Goal: Task Accomplishment & Management: Manage account settings

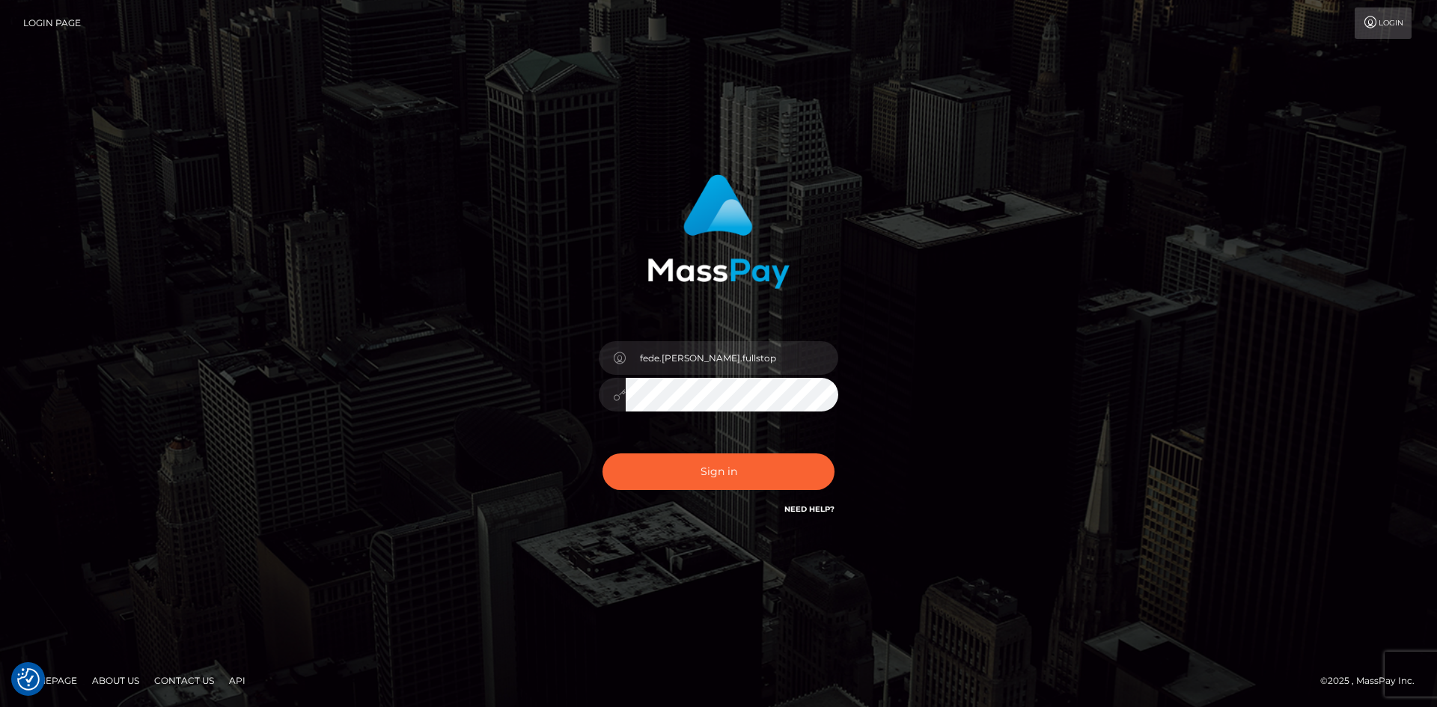
type input "Fede.SF"
click at [704, 472] on button "Sign in" at bounding box center [719, 472] width 232 height 37
type input "fede.[PERSON_NAME].fullstop"
click at [806, 510] on link "Need Help?" at bounding box center [810, 510] width 50 height 10
click at [804, 505] on link "Need Help?" at bounding box center [810, 510] width 50 height 10
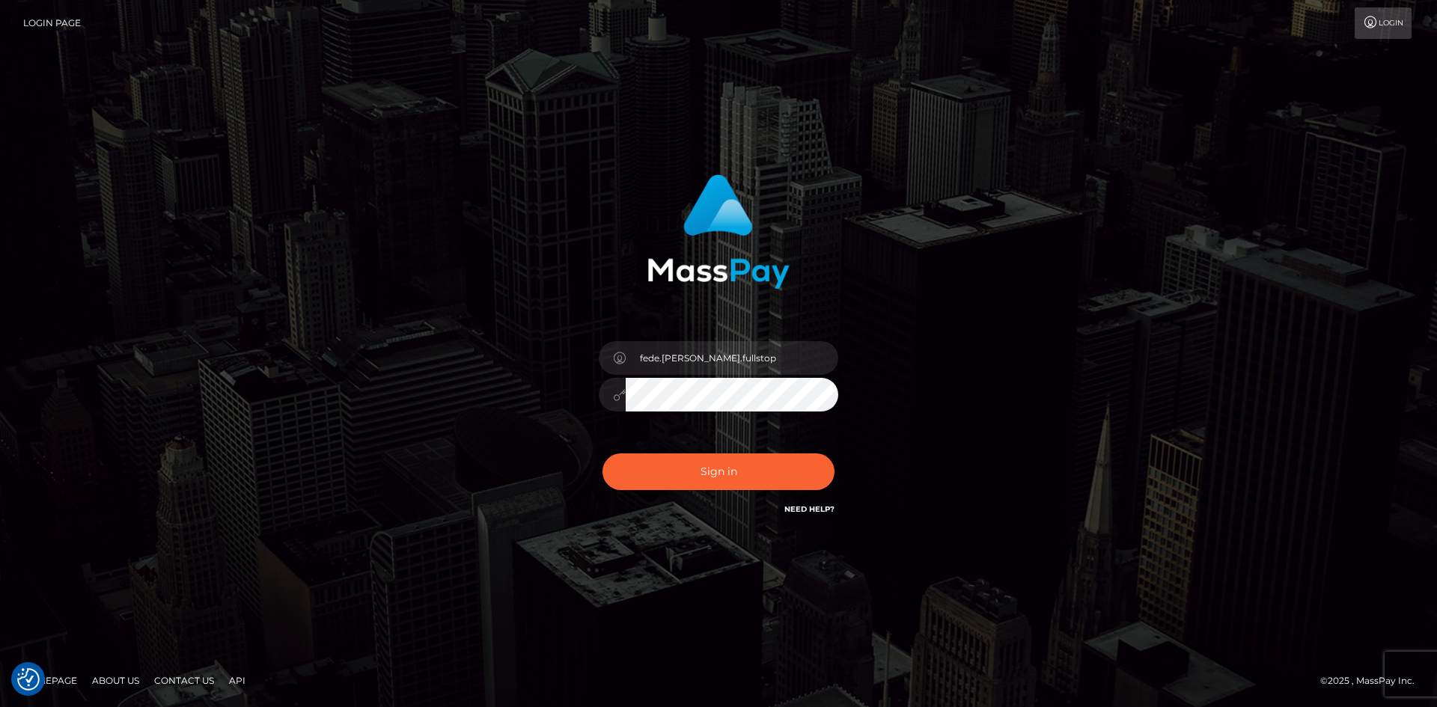
click at [804, 505] on link "Need Help?" at bounding box center [810, 510] width 50 height 10
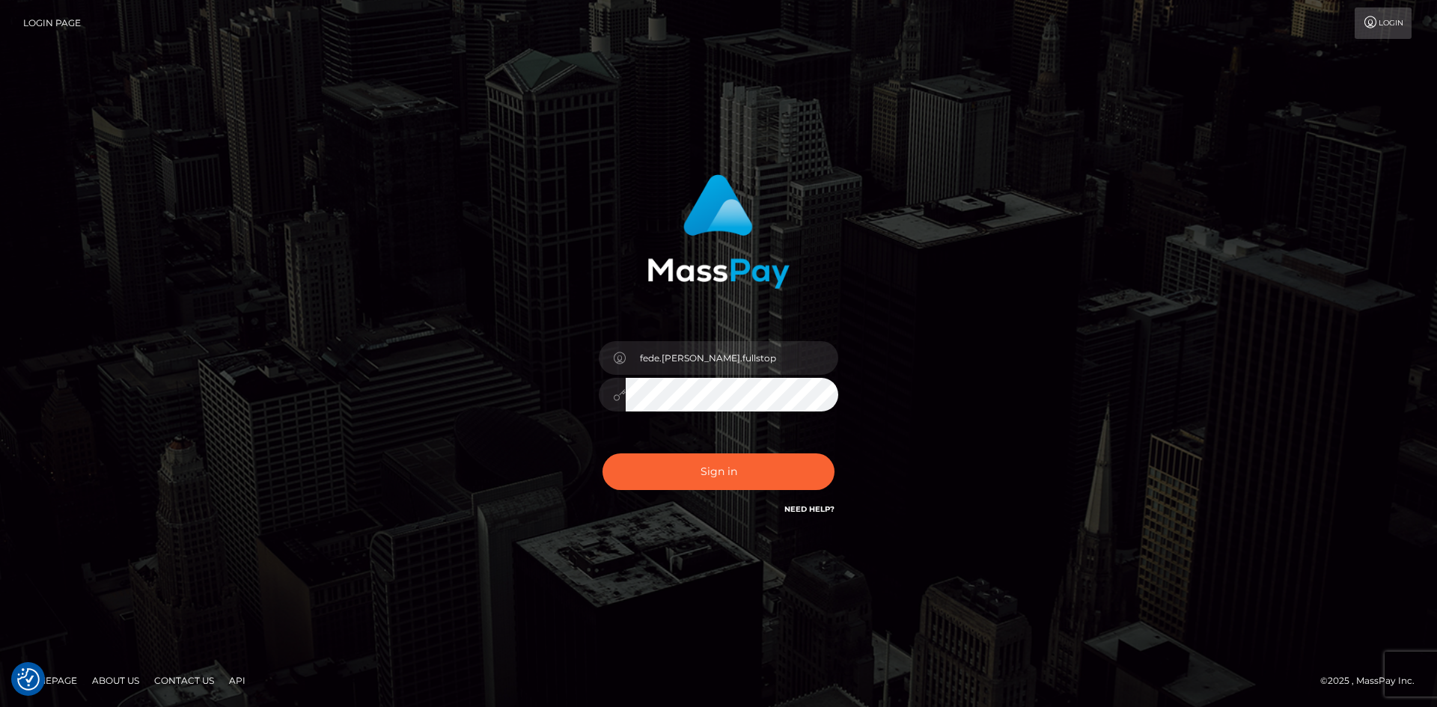
click at [804, 505] on link "Need Help?" at bounding box center [810, 510] width 50 height 10
click at [669, 603] on div "fede.contino.fullstop" at bounding box center [718, 354] width 1437 height 606
click at [25, 684] on img "Consent Preferences" at bounding box center [28, 680] width 22 height 22
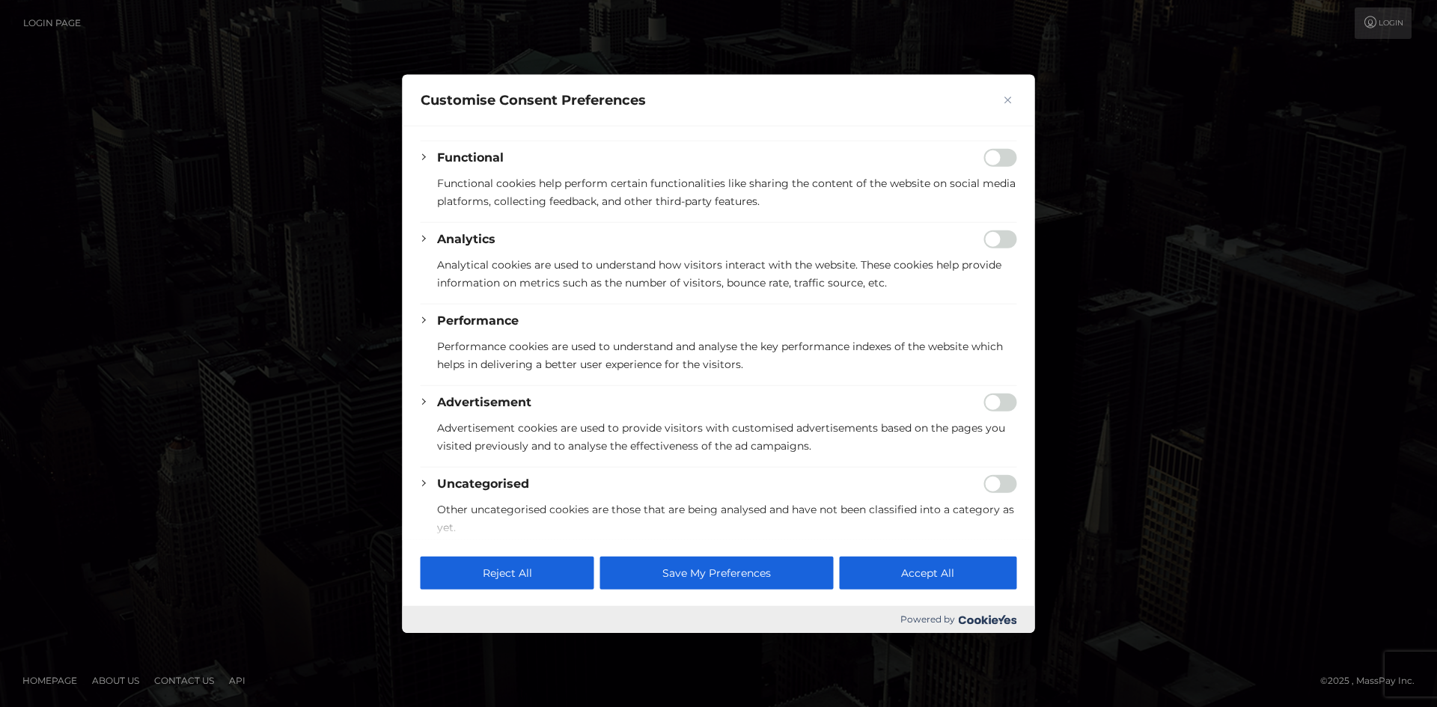
scroll to position [188, 0]
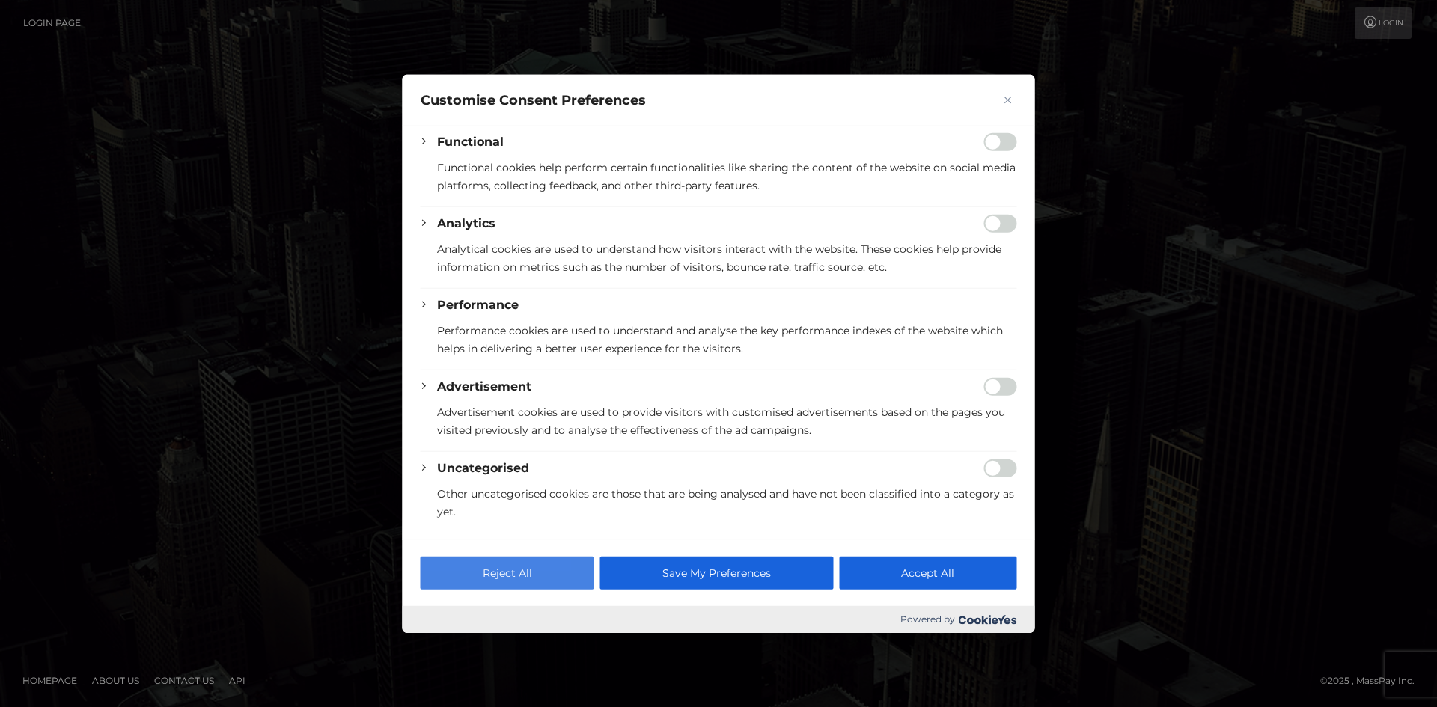
click at [546, 573] on button "Reject All" at bounding box center [508, 573] width 174 height 33
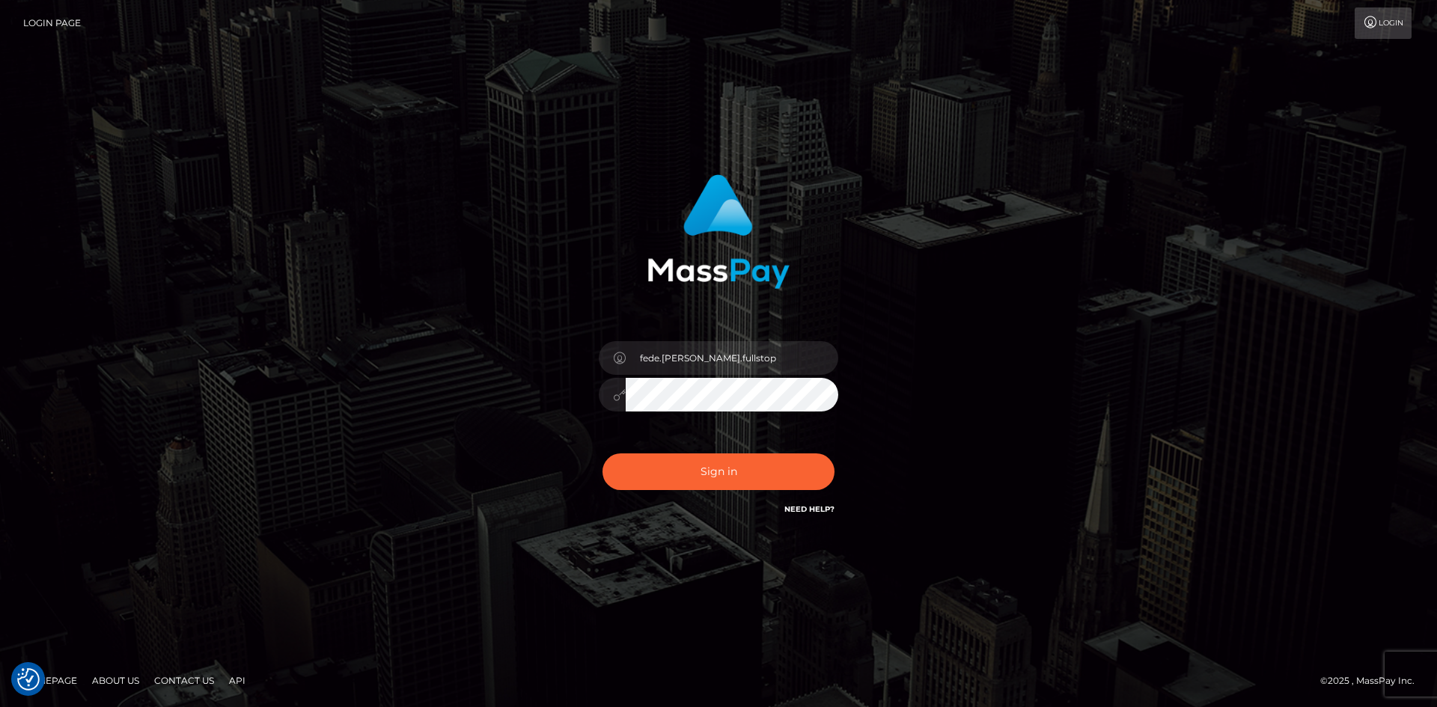
click at [55, 18] on link "Login Page" at bounding box center [52, 22] width 58 height 31
click at [754, 353] on input "fede.contino.fullstop" at bounding box center [732, 358] width 213 height 34
type input "Fede.SF"
click at [720, 474] on button "Sign in" at bounding box center [719, 472] width 232 height 37
click at [713, 365] on input "fede.[PERSON_NAME].fullstop" at bounding box center [732, 358] width 213 height 34
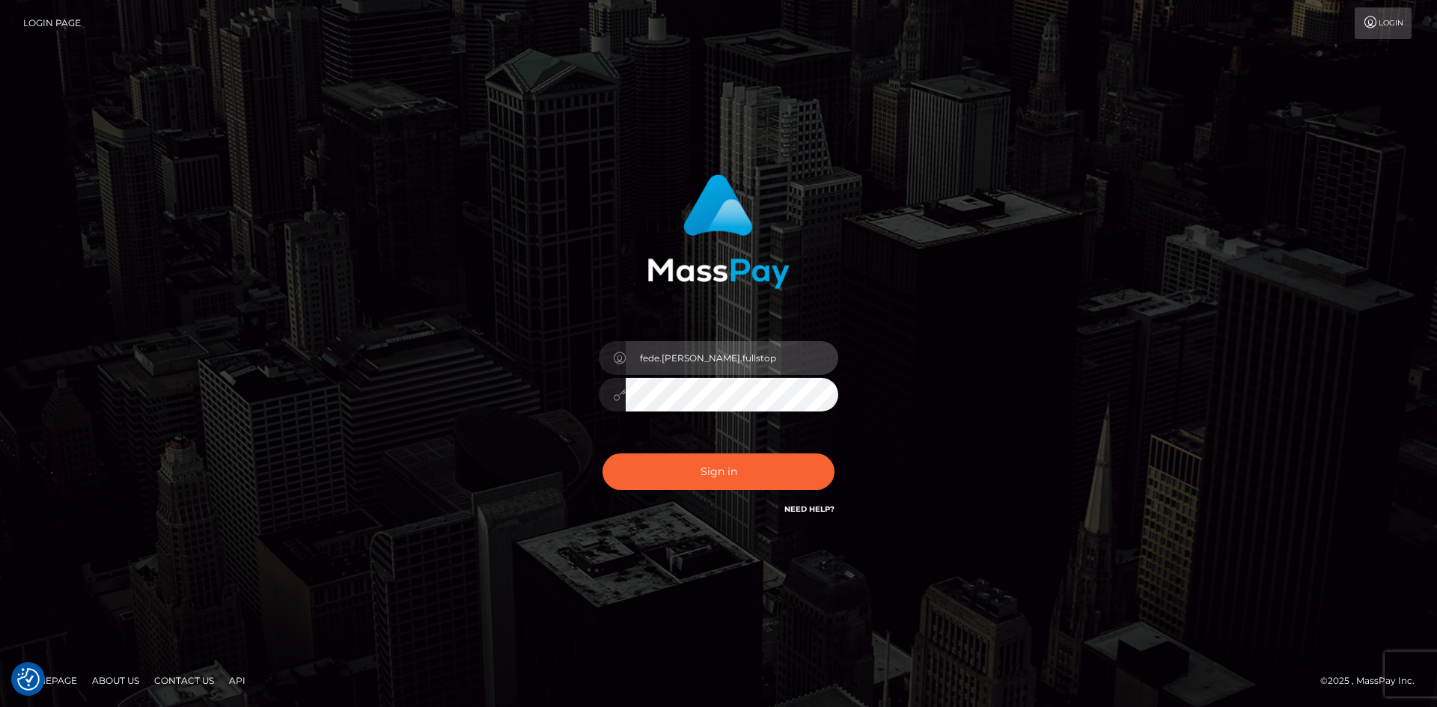
type input "Fede.SF"
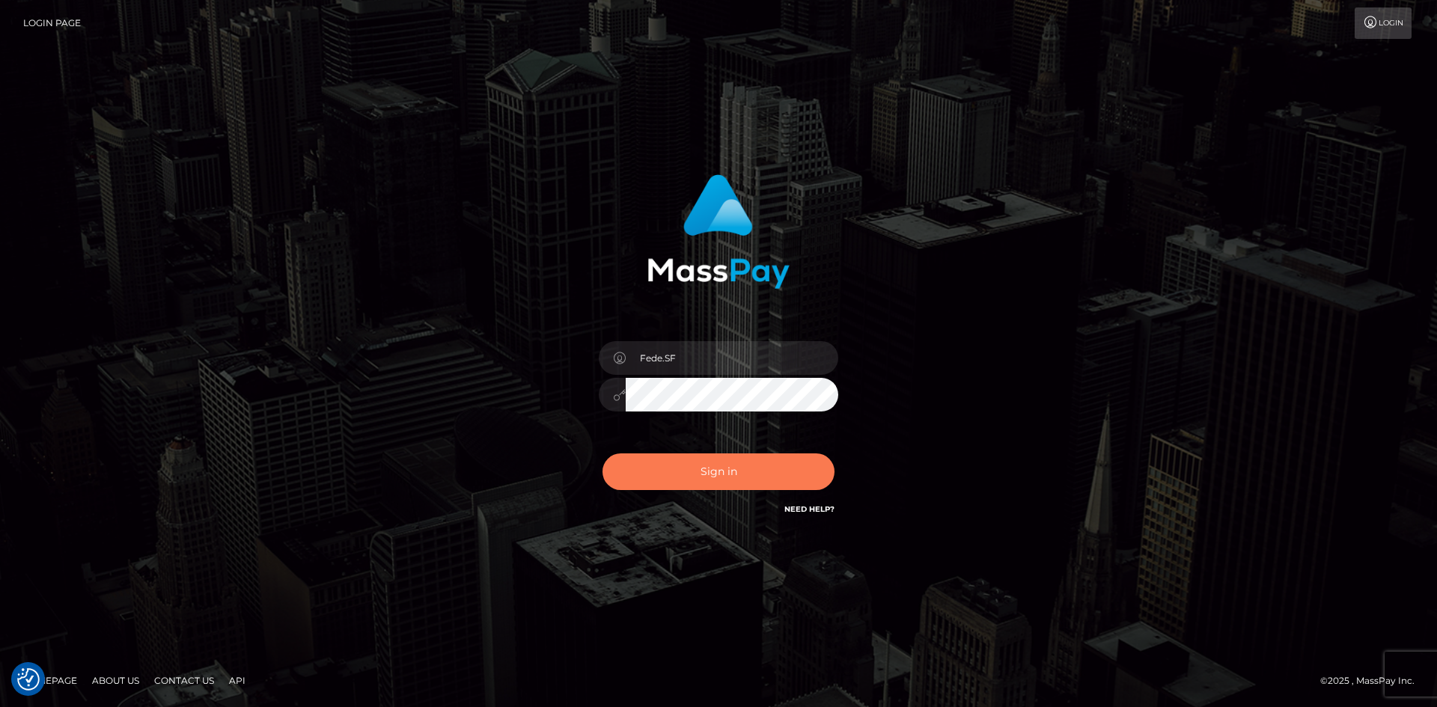
click at [709, 469] on button "Sign in" at bounding box center [719, 472] width 232 height 37
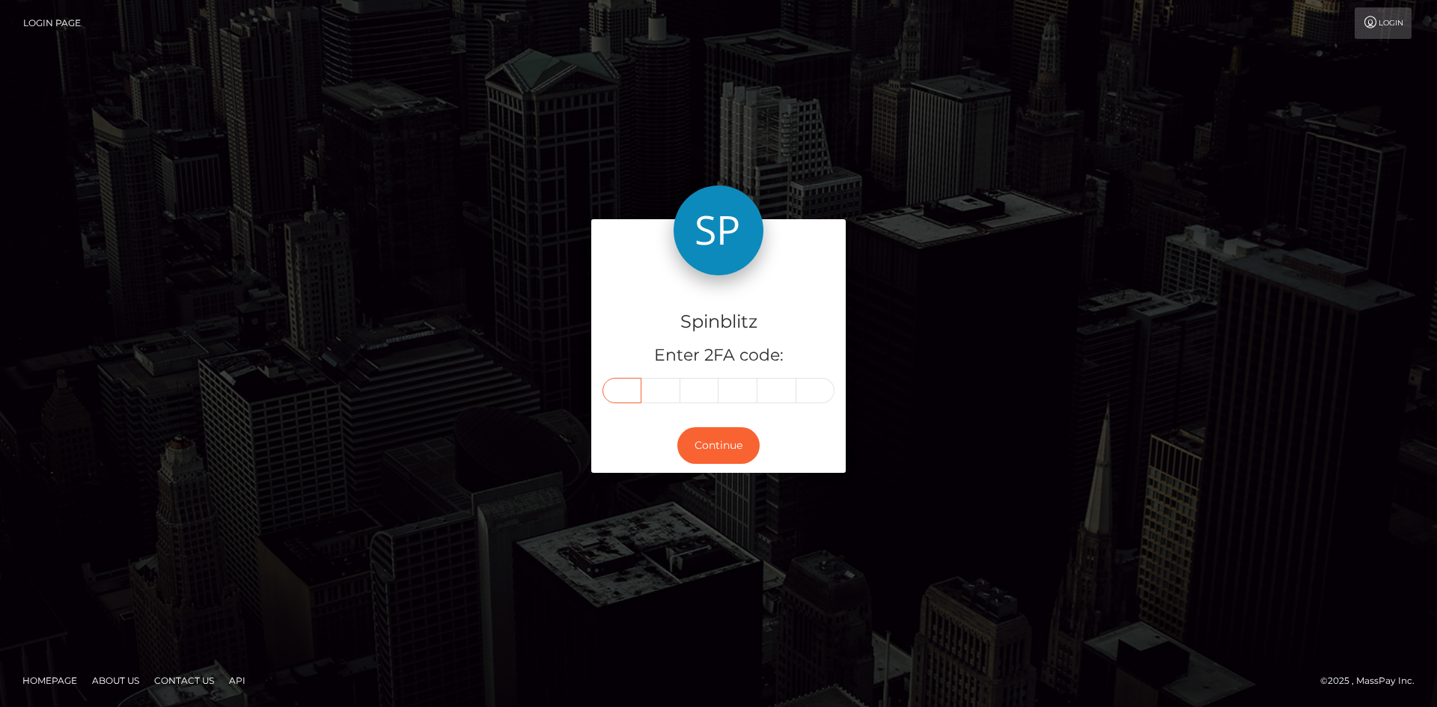
click at [628, 394] on input "text" at bounding box center [622, 390] width 39 height 25
type input "5"
type input "6"
type input "3"
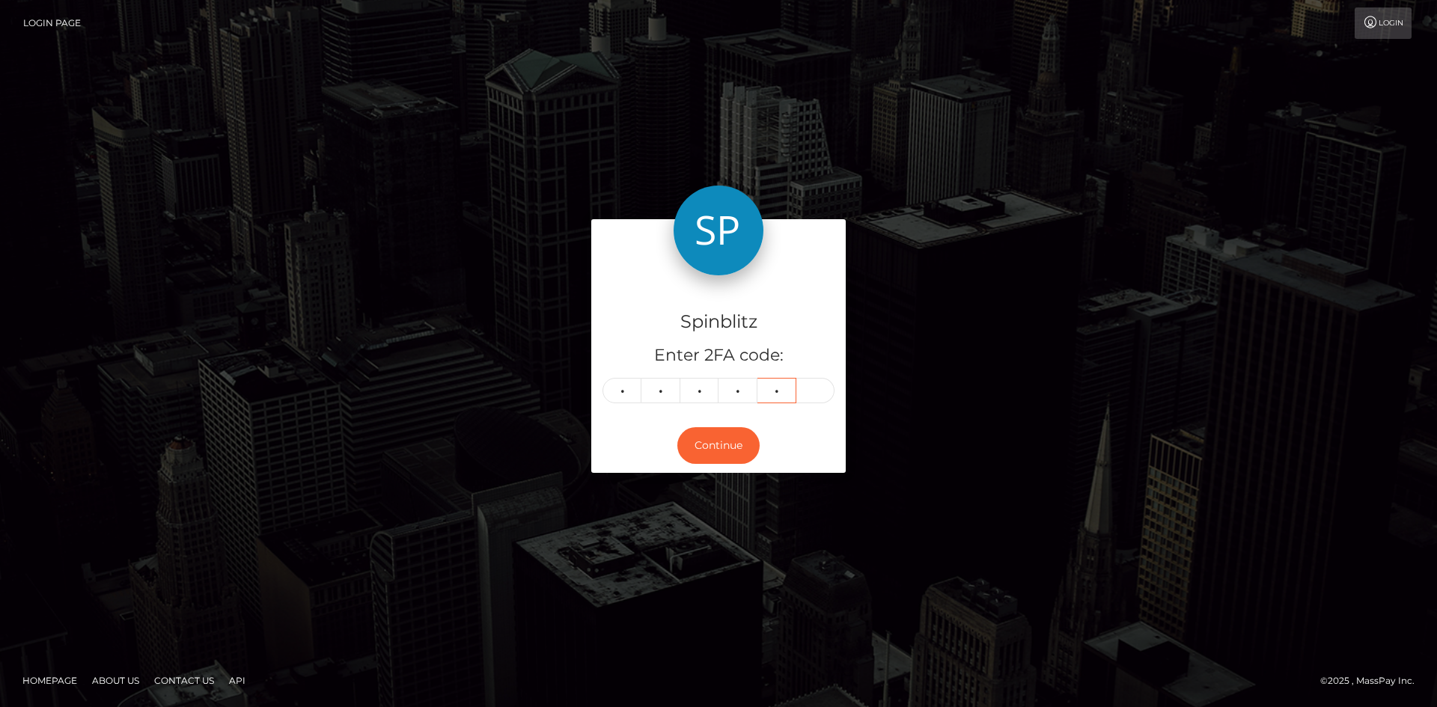
type input "4"
type input "6"
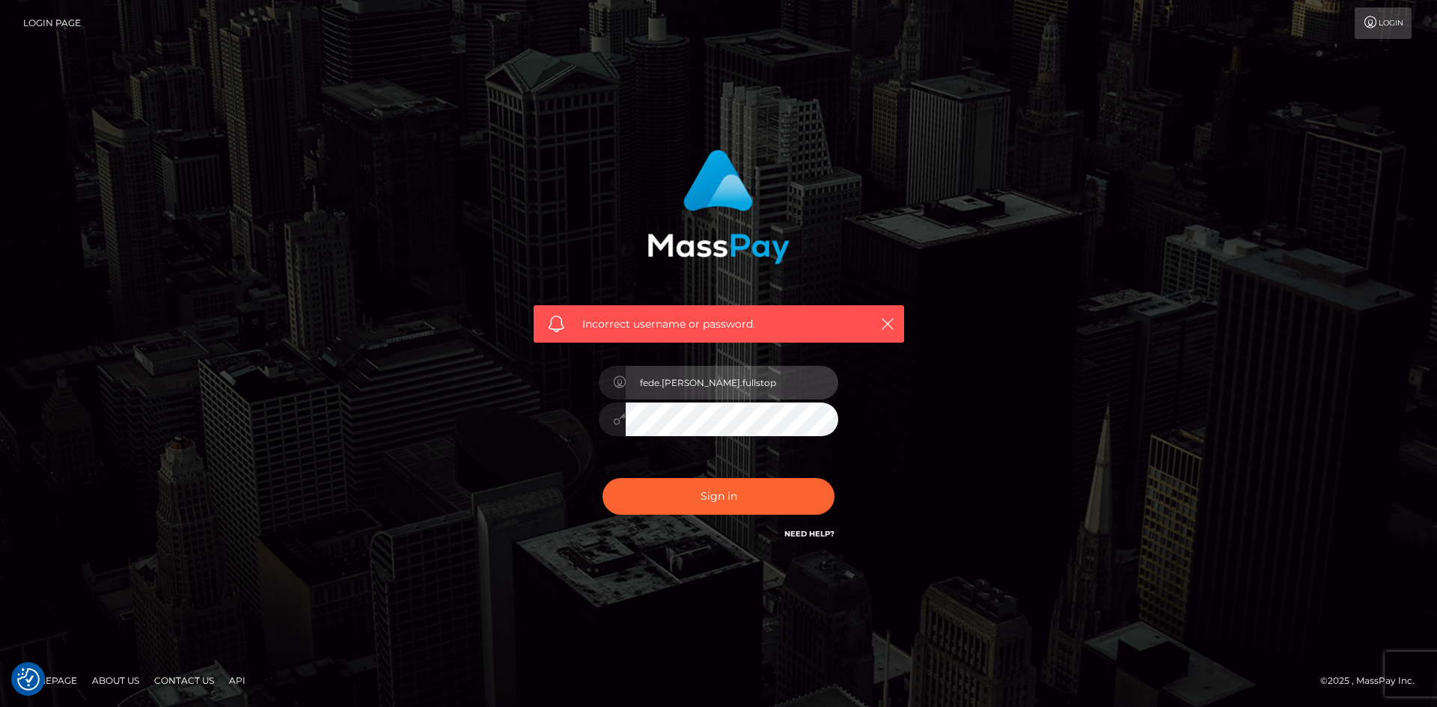
click at [779, 387] on input "fede.contino.fullstop" at bounding box center [732, 383] width 213 height 34
type input "Fede.SF"
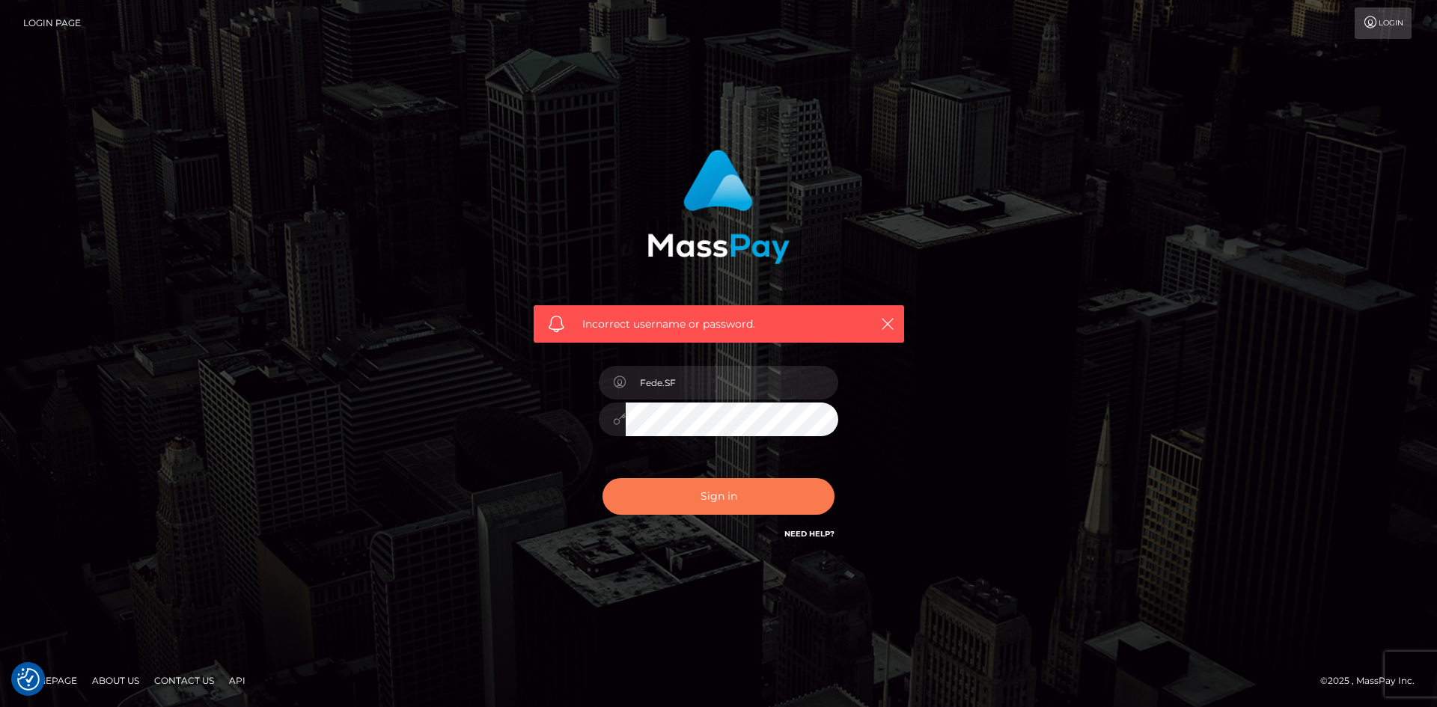
click at [691, 497] on button "Sign in" at bounding box center [719, 496] width 232 height 37
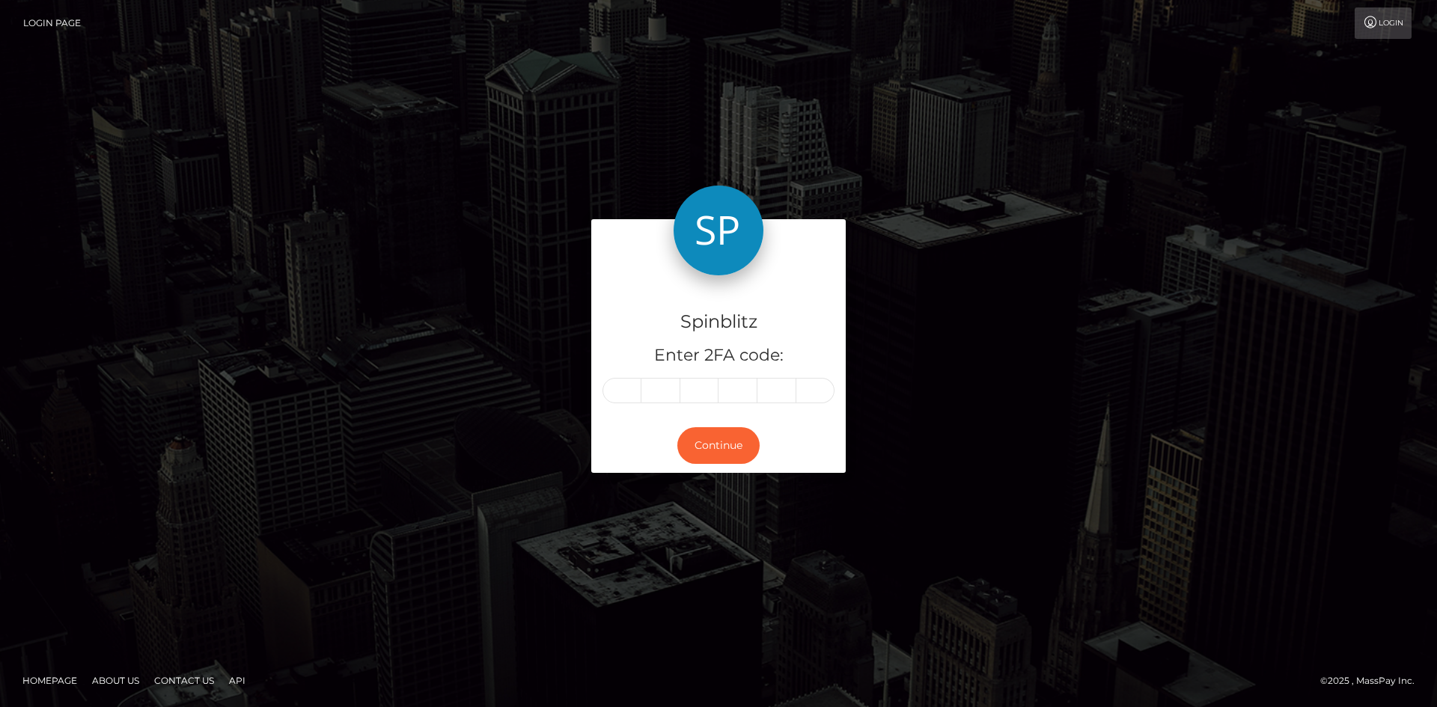
click at [626, 392] on input "text" at bounding box center [622, 390] width 39 height 25
type input "6"
type input "5"
type input "4"
type input "1"
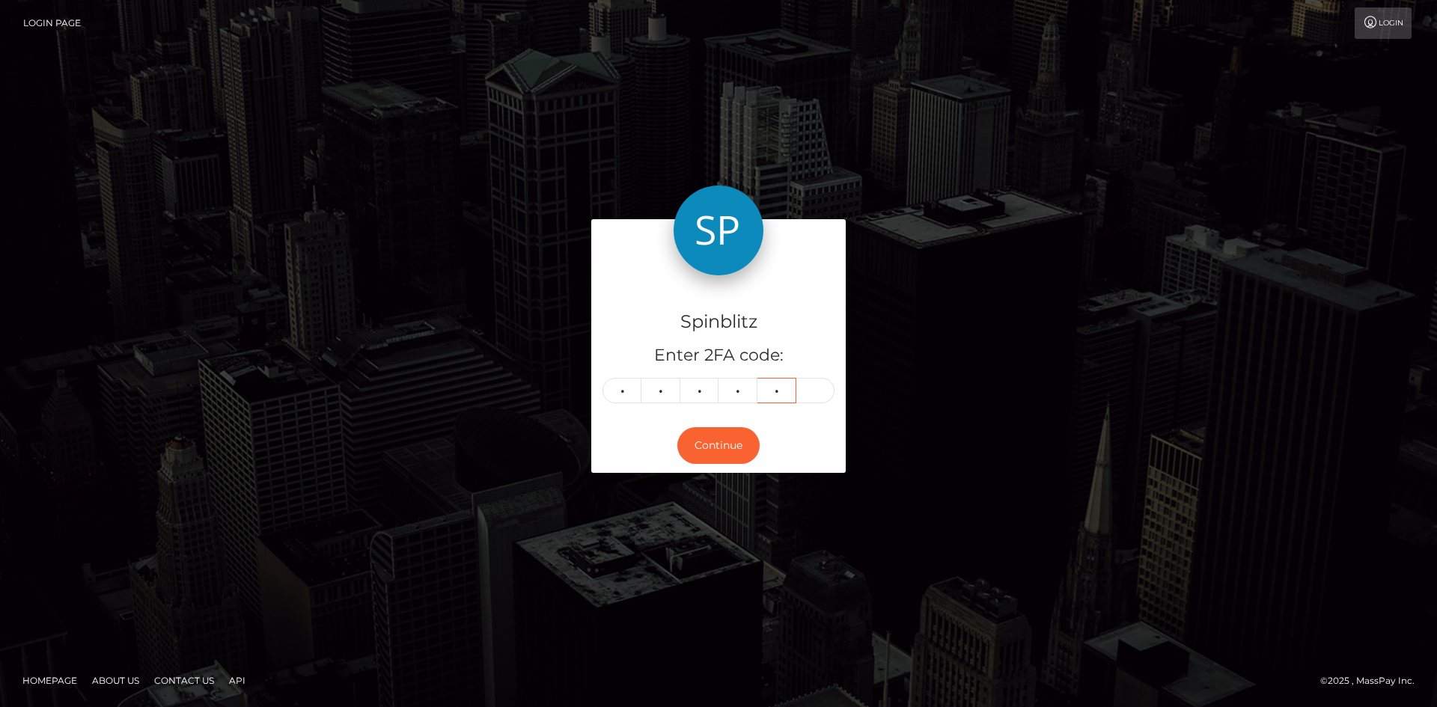
type input "0"
type input "6"
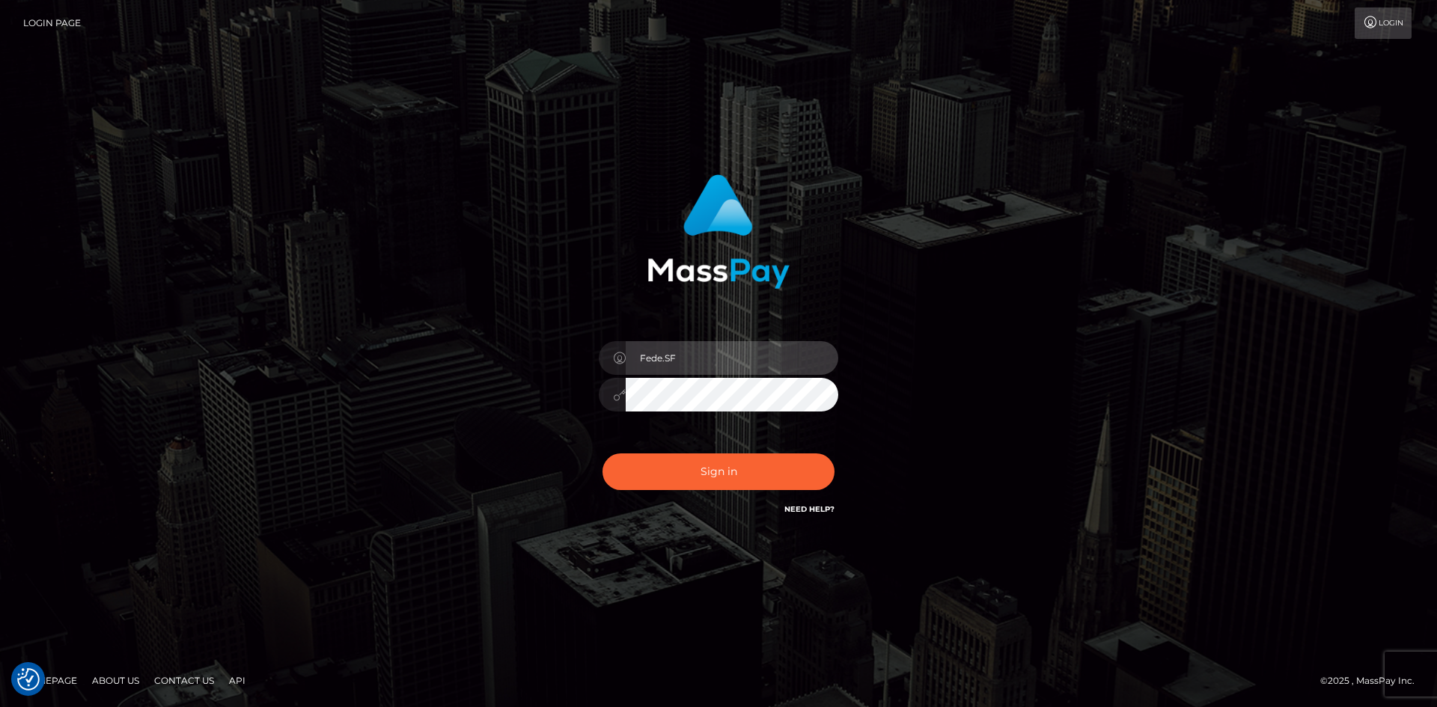
click at [731, 368] on input "Fede.SF" at bounding box center [732, 358] width 213 height 34
type input "Fede.B2"
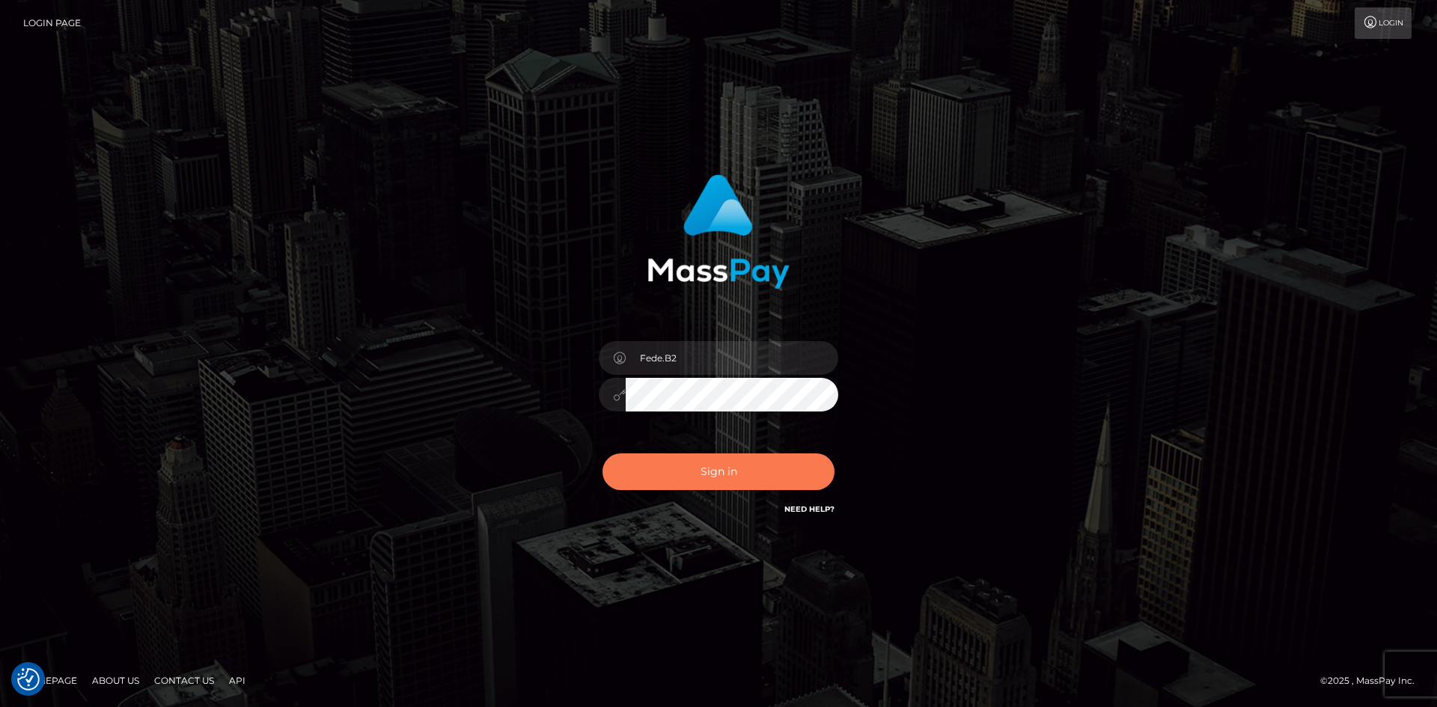
click at [741, 474] on button "Sign in" at bounding box center [719, 472] width 232 height 37
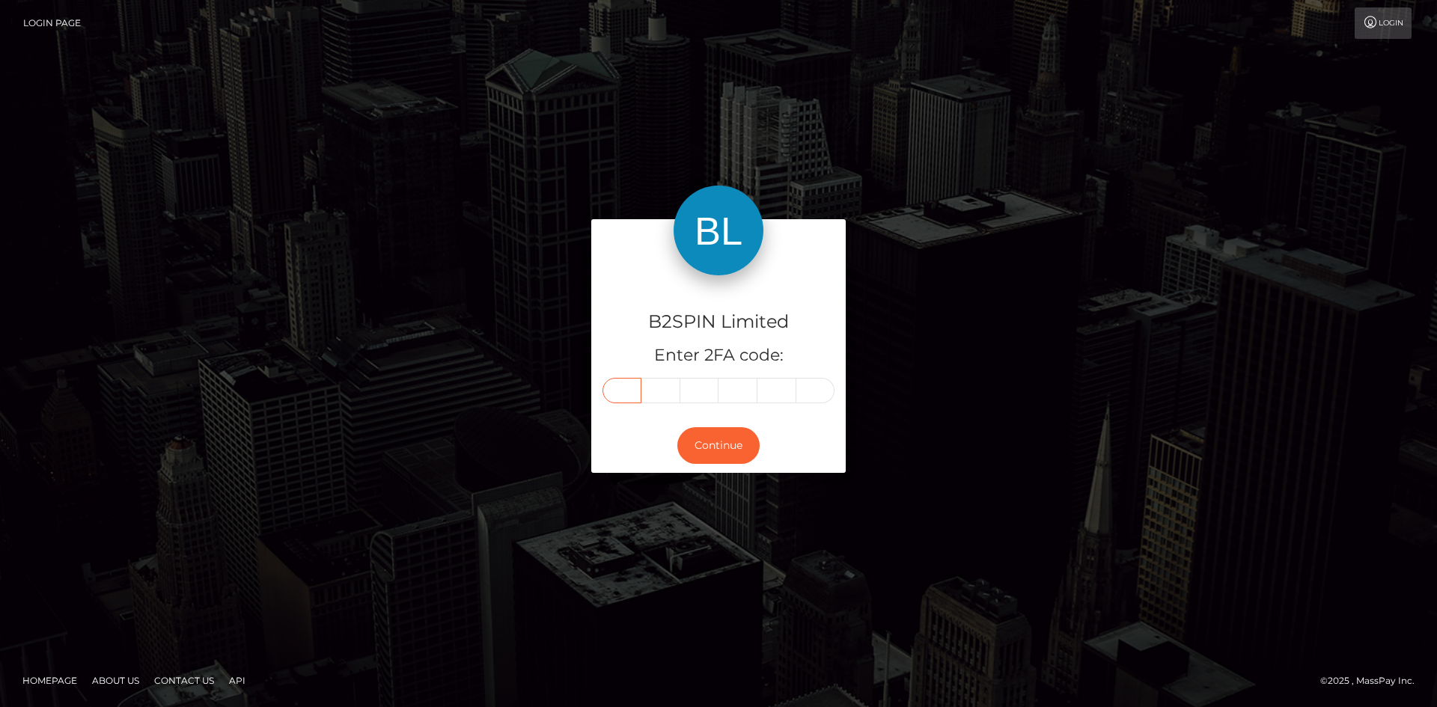
click at [628, 388] on input "text" at bounding box center [622, 390] width 39 height 25
type input "0"
type input "9"
type input "3"
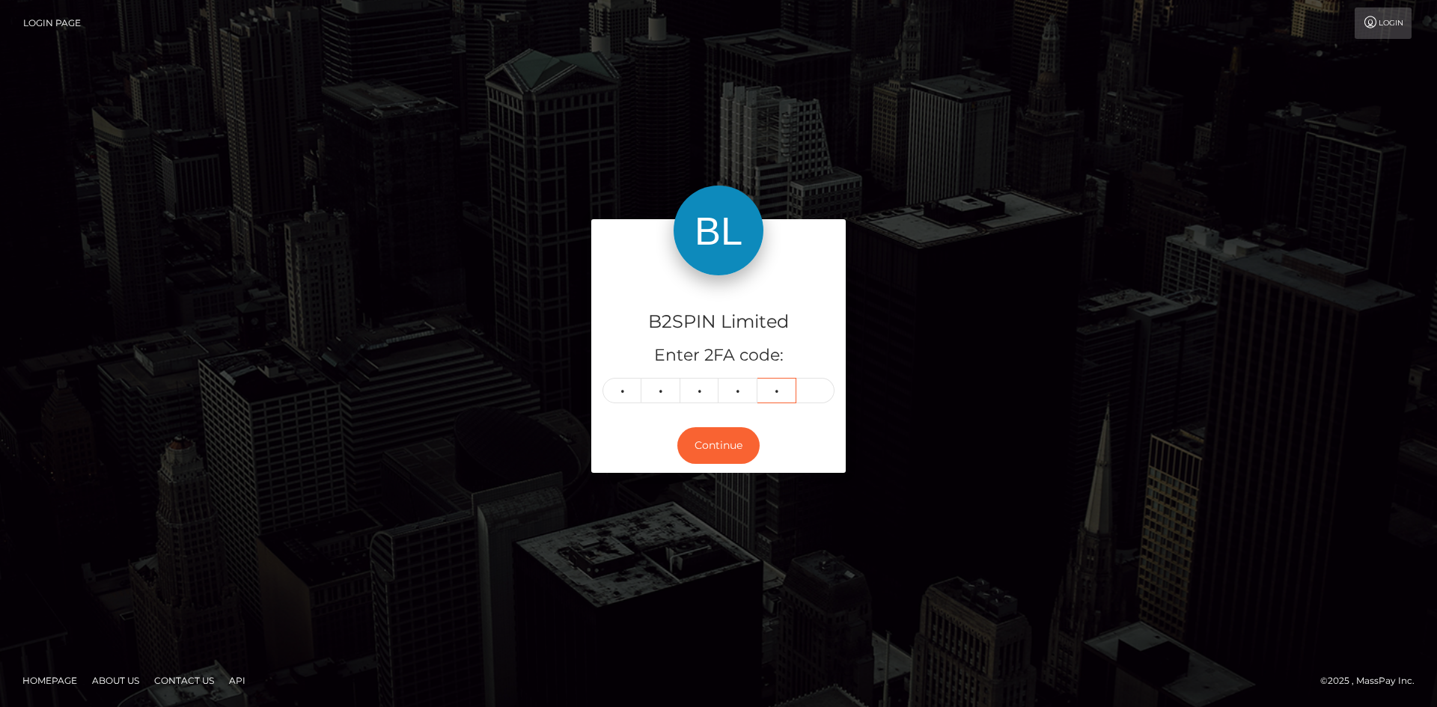
type input "4"
type input "5"
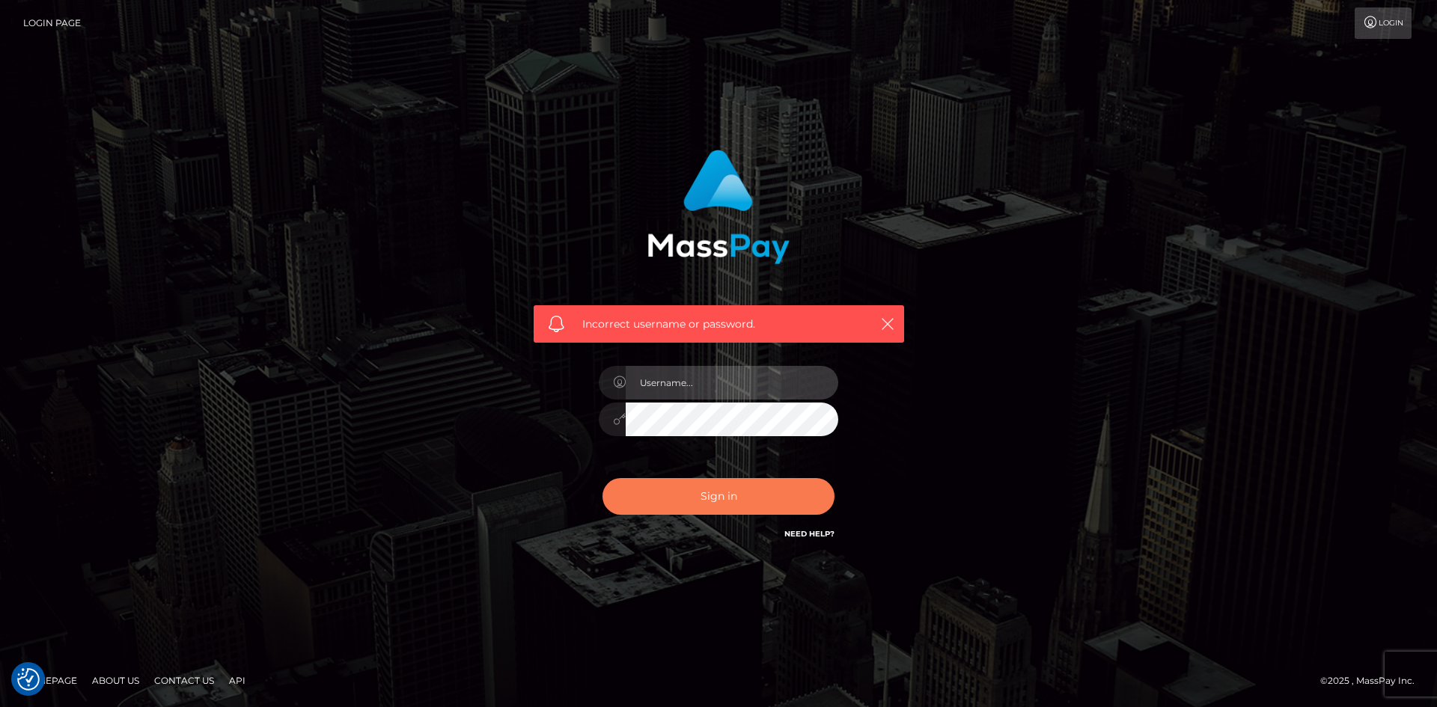
type input "Fede.B2"
click at [746, 508] on button "Sign in" at bounding box center [719, 496] width 232 height 37
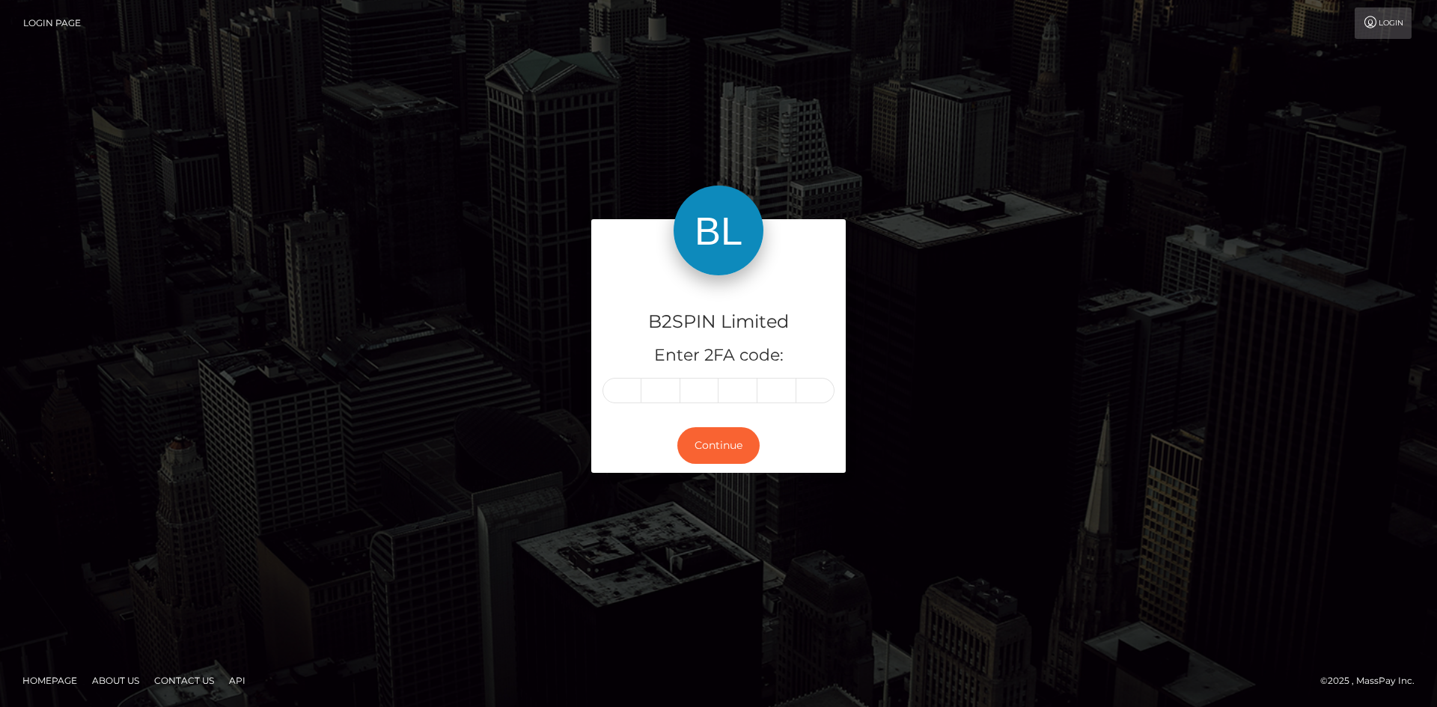
click at [626, 398] on input "text" at bounding box center [622, 390] width 39 height 25
type input "0"
type input "4"
type input "0"
type input "1"
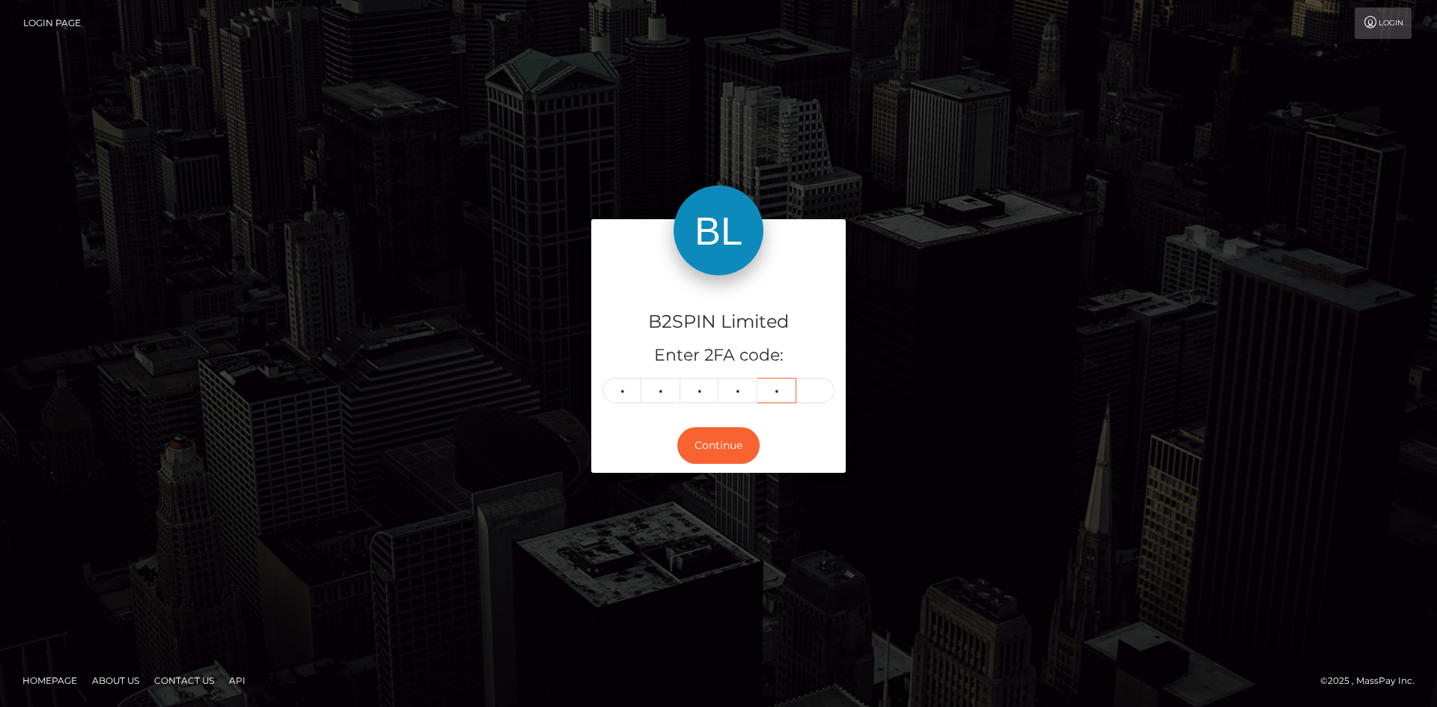
type input "5"
click at [732, 444] on button "Continue" at bounding box center [719, 445] width 82 height 37
